Goal: Transaction & Acquisition: Download file/media

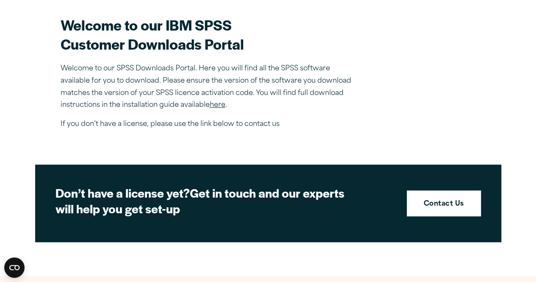
scroll to position [261, 0]
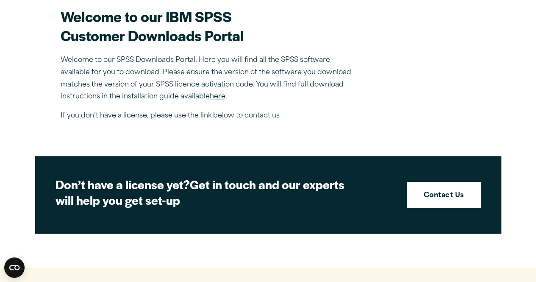
click at [219, 94] on link "here" at bounding box center [218, 96] width 16 height 7
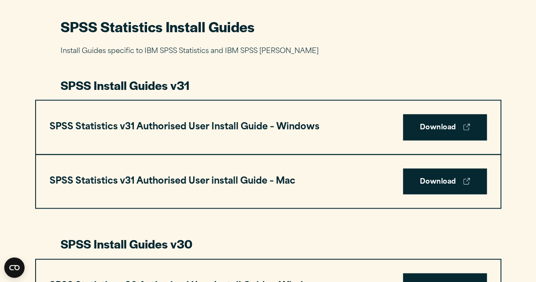
scroll to position [396, 0]
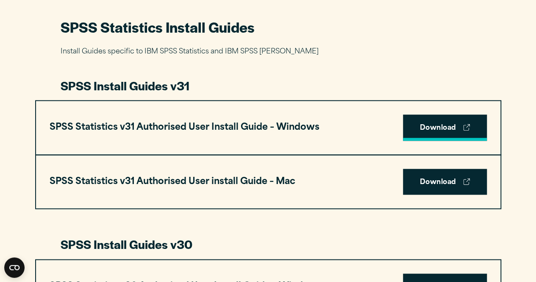
click at [450, 134] on link "Download" at bounding box center [445, 127] width 84 height 26
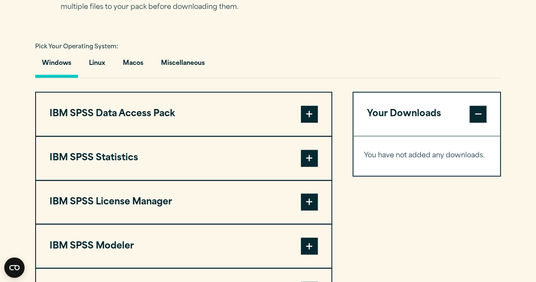
scroll to position [634, 0]
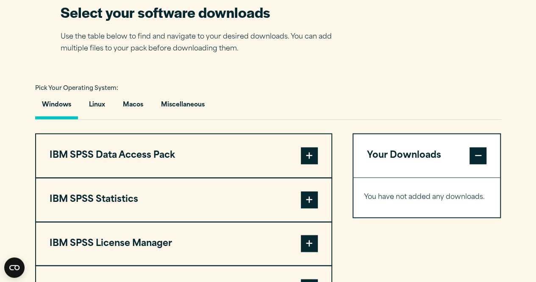
scroll to position [554, 0]
click at [288, 150] on button "IBM SPSS Data Access Pack" at bounding box center [183, 154] width 295 height 43
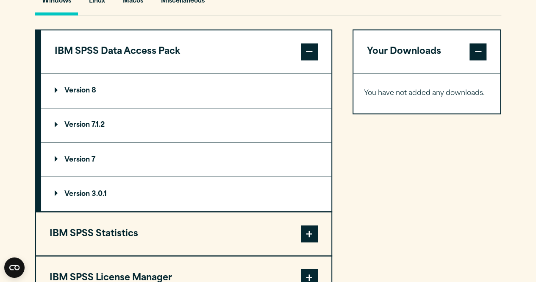
scroll to position [743, 0]
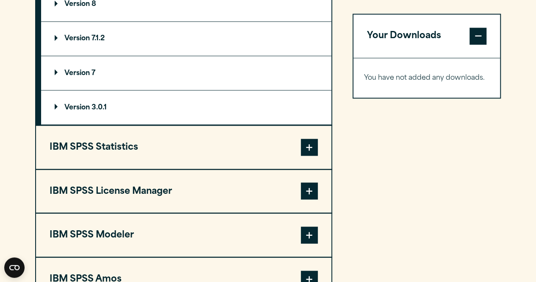
click at [208, 150] on button "IBM SPSS Statistics" at bounding box center [183, 146] width 295 height 43
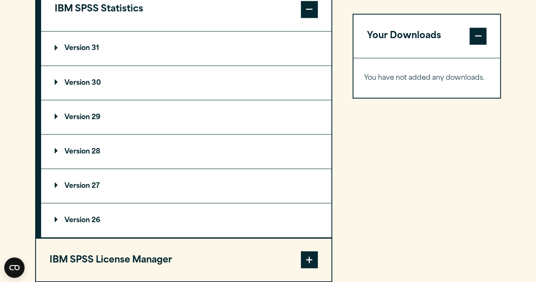
click at [111, 115] on summary "Version 29" at bounding box center [186, 117] width 290 height 34
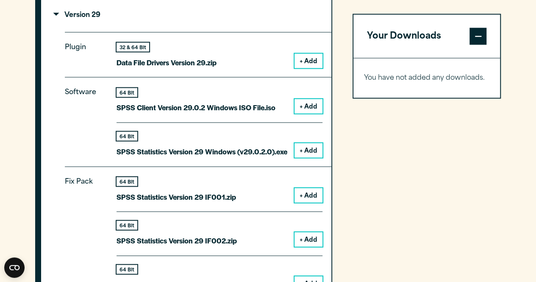
scroll to position [845, 0]
click at [307, 152] on button "+ Add" at bounding box center [308, 150] width 28 height 14
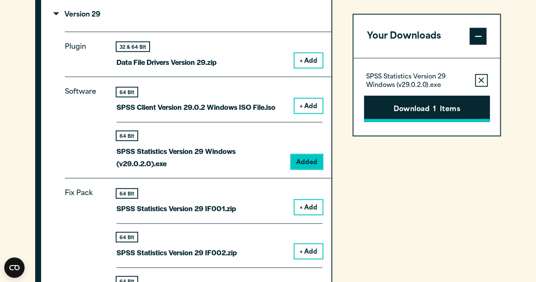
click at [438, 108] on button "Download 1 Items" at bounding box center [427, 108] width 126 height 26
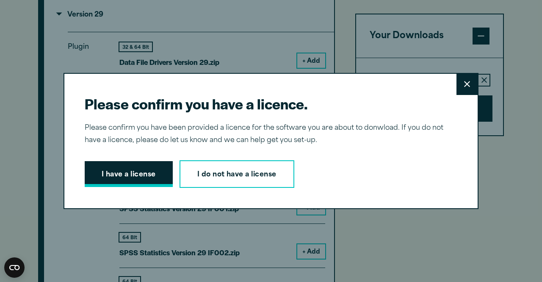
click at [134, 176] on button "I have a license" at bounding box center [129, 174] width 88 height 26
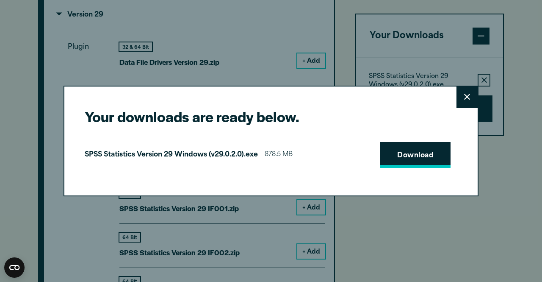
click at [408, 148] on link "Download" at bounding box center [415, 155] width 70 height 26
click at [464, 97] on icon at bounding box center [467, 97] width 6 height 6
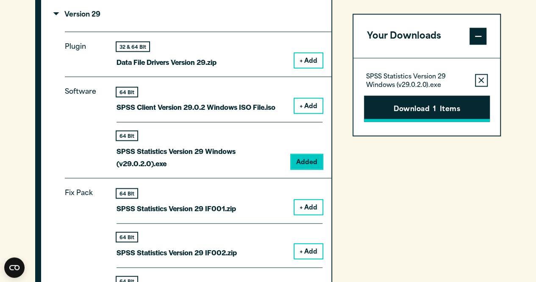
click at [419, 111] on button "Download 1 Items" at bounding box center [427, 108] width 126 height 26
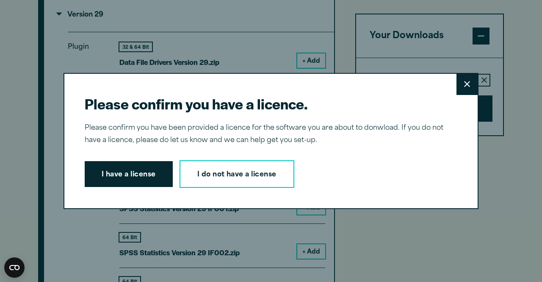
click at [466, 78] on button "Close" at bounding box center [467, 84] width 21 height 21
